Goal: Task Accomplishment & Management: Use online tool/utility

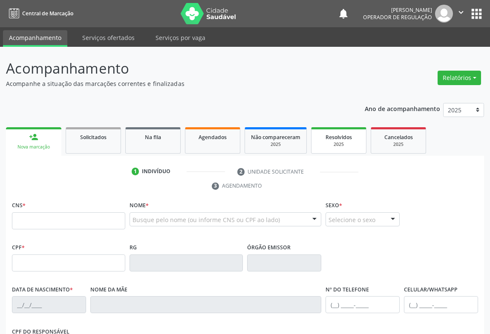
click at [348, 135] on span "Resolvidos" at bounding box center [338, 137] width 26 height 7
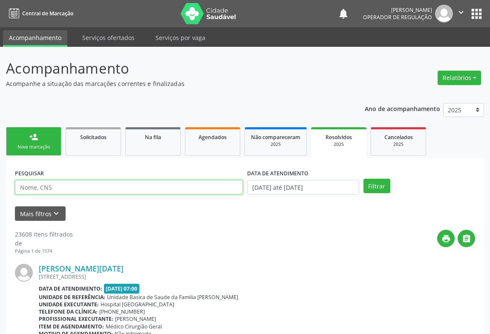
drag, startPoint x: 89, startPoint y: 190, endPoint x: 89, endPoint y: 186, distance: 4.7
click at [89, 190] on input "text" at bounding box center [129, 187] width 228 height 14
type input "jeilane [PERSON_NAME]"
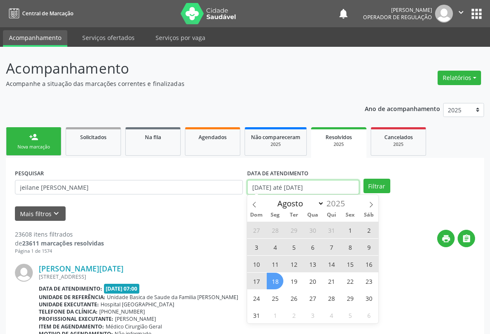
click at [348, 187] on input "[DATE] até [DATE]" at bounding box center [303, 187] width 112 height 14
click at [275, 265] on span "11" at bounding box center [275, 264] width 17 height 17
type input "[DATE]"
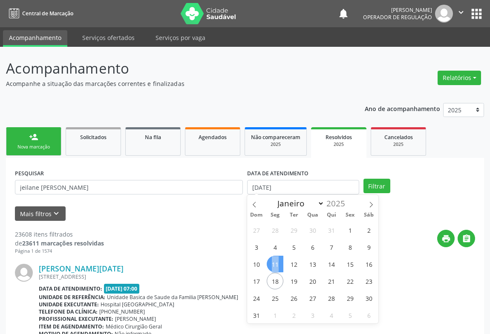
click at [275, 265] on span "11" at bounding box center [275, 264] width 17 height 17
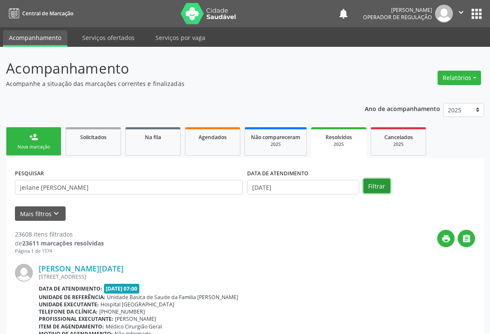
click at [368, 187] on button "Filtrar" at bounding box center [376, 186] width 27 height 14
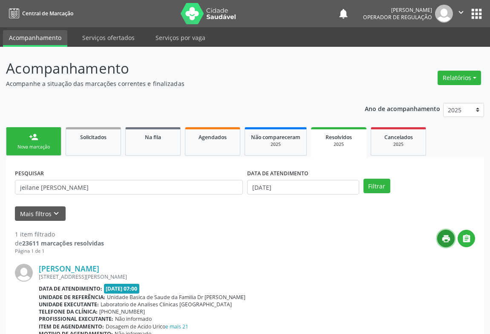
click at [448, 239] on icon "print" at bounding box center [445, 238] width 9 height 9
click at [202, 146] on link "Agendados" at bounding box center [212, 141] width 55 height 29
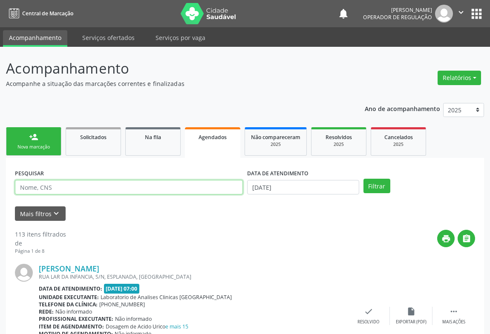
click at [65, 184] on input "text" at bounding box center [129, 187] width 228 height 14
type input "jeilane [PERSON_NAME]"
click at [363, 179] on button "Filtrar" at bounding box center [376, 186] width 27 height 14
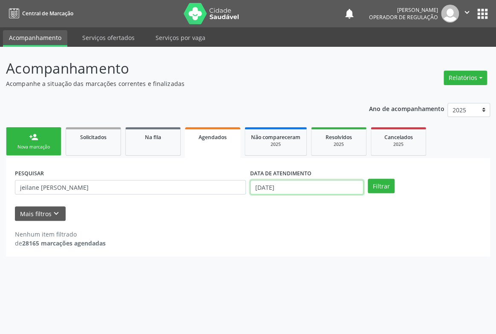
click at [347, 190] on input "[DATE]" at bounding box center [306, 187] width 113 height 14
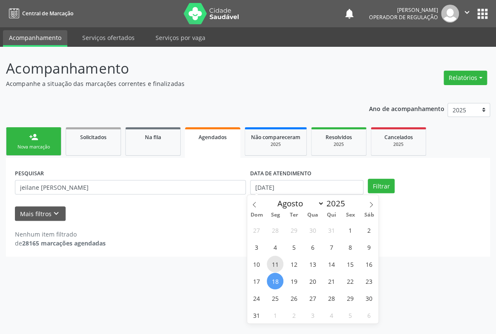
click at [276, 265] on span "11" at bounding box center [275, 264] width 17 height 17
type input "[DATE]"
click at [273, 263] on span "11" at bounding box center [275, 264] width 17 height 17
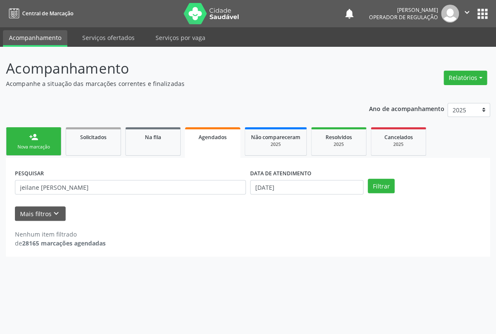
click at [273, 263] on div "Acompanhamento Acompanhe a situação das marcações correntes e finalizadas Relat…" at bounding box center [248, 191] width 496 height 288
click at [388, 184] on button "Filtrar" at bounding box center [381, 186] width 27 height 14
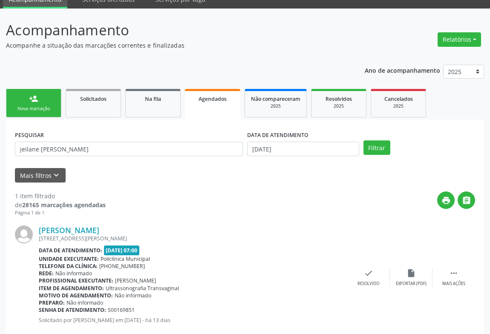
scroll to position [58, 0]
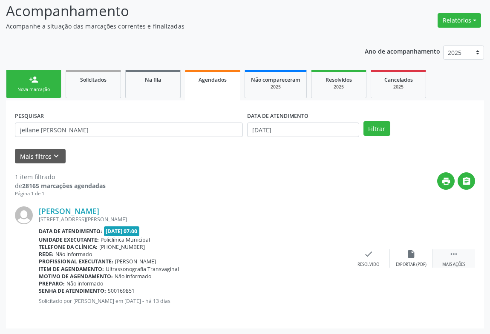
click at [455, 258] on icon "" at bounding box center [453, 254] width 9 height 9
click at [285, 256] on icon "print" at bounding box center [283, 254] width 9 height 9
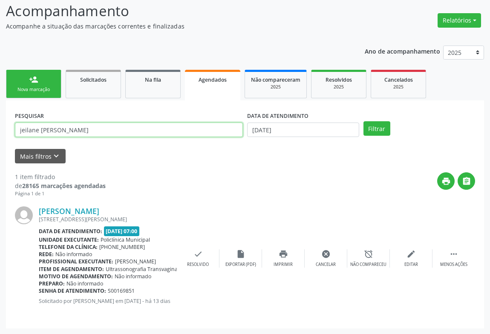
click at [89, 132] on input "jeilane [PERSON_NAME]" at bounding box center [129, 130] width 228 height 14
type input "j"
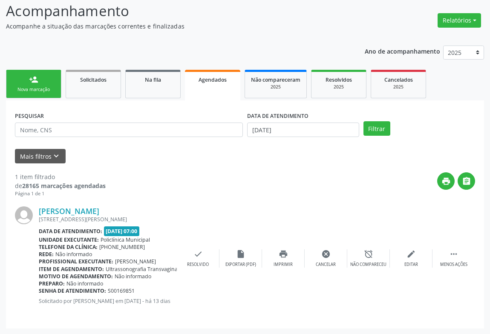
click at [34, 86] on div "Nova marcação" at bounding box center [33, 89] width 43 height 6
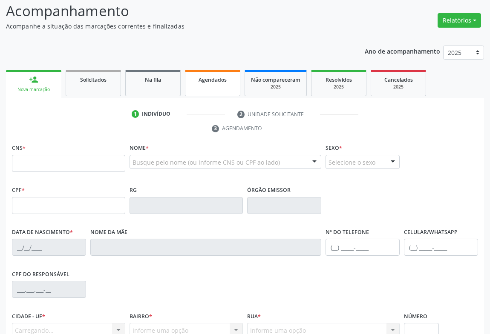
click at [208, 91] on link "Agendados" at bounding box center [212, 83] width 55 height 26
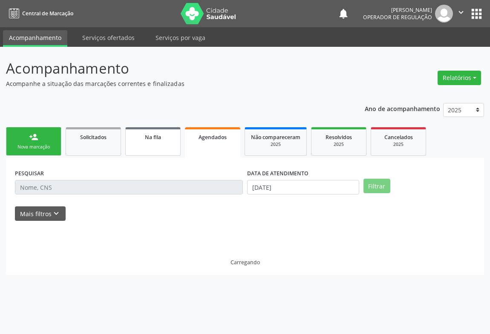
scroll to position [0, 0]
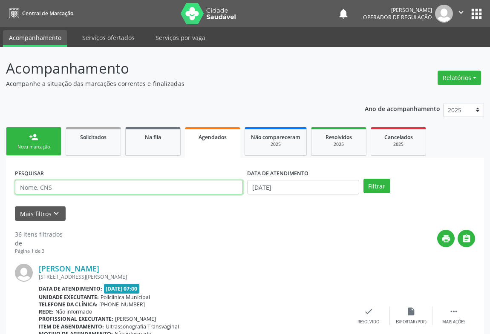
drag, startPoint x: 60, startPoint y: 188, endPoint x: 69, endPoint y: 185, distance: 9.4
click at [60, 188] on input "text" at bounding box center [129, 187] width 228 height 14
type input "jeilane [PERSON_NAME]"
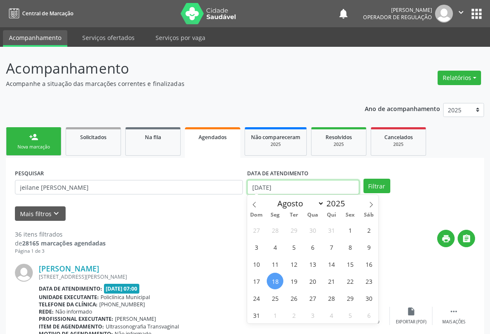
click at [345, 185] on input "[DATE]" at bounding box center [303, 187] width 112 height 14
click at [274, 264] on span "11" at bounding box center [275, 264] width 17 height 17
type input "[DATE]"
click at [275, 264] on span "11" at bounding box center [275, 264] width 17 height 17
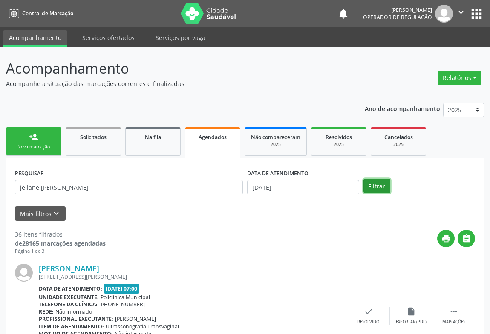
click at [387, 188] on button "Filtrar" at bounding box center [376, 186] width 27 height 14
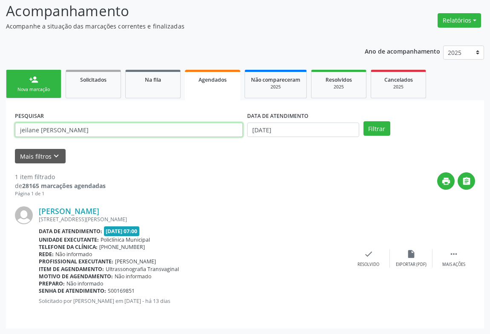
click at [83, 128] on input "jeilane [PERSON_NAME]" at bounding box center [129, 130] width 228 height 14
type input "j"
type input "[PERSON_NAME]"
click at [363, 121] on button "Filtrar" at bounding box center [376, 128] width 27 height 14
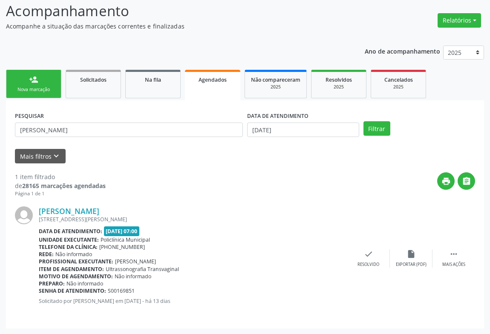
scroll to position [0, 0]
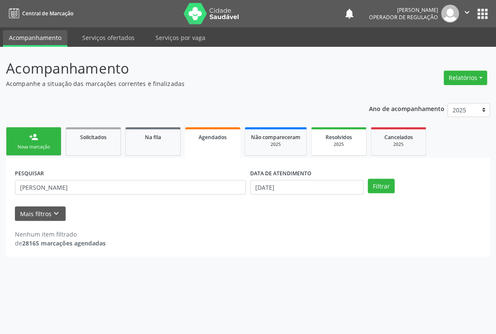
click at [322, 148] on link "Resolvidos 2025" at bounding box center [338, 141] width 55 height 29
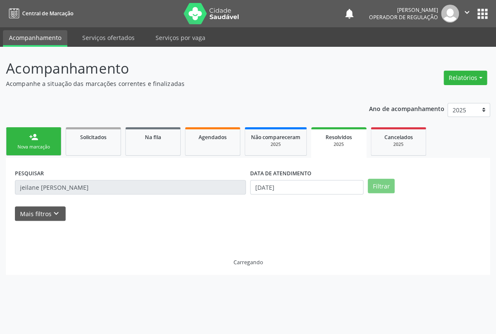
click at [101, 185] on input "jeilane [PERSON_NAME]" at bounding box center [130, 187] width 231 height 14
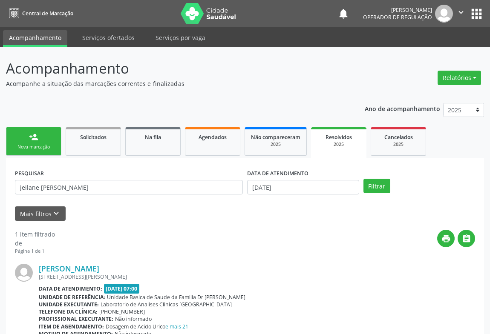
scroll to position [58, 0]
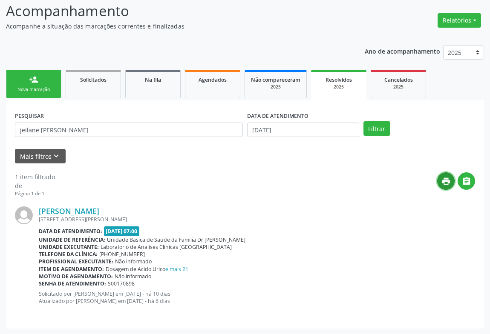
click at [447, 178] on icon "print" at bounding box center [445, 181] width 9 height 9
